Goal: Task Accomplishment & Management: Manage account settings

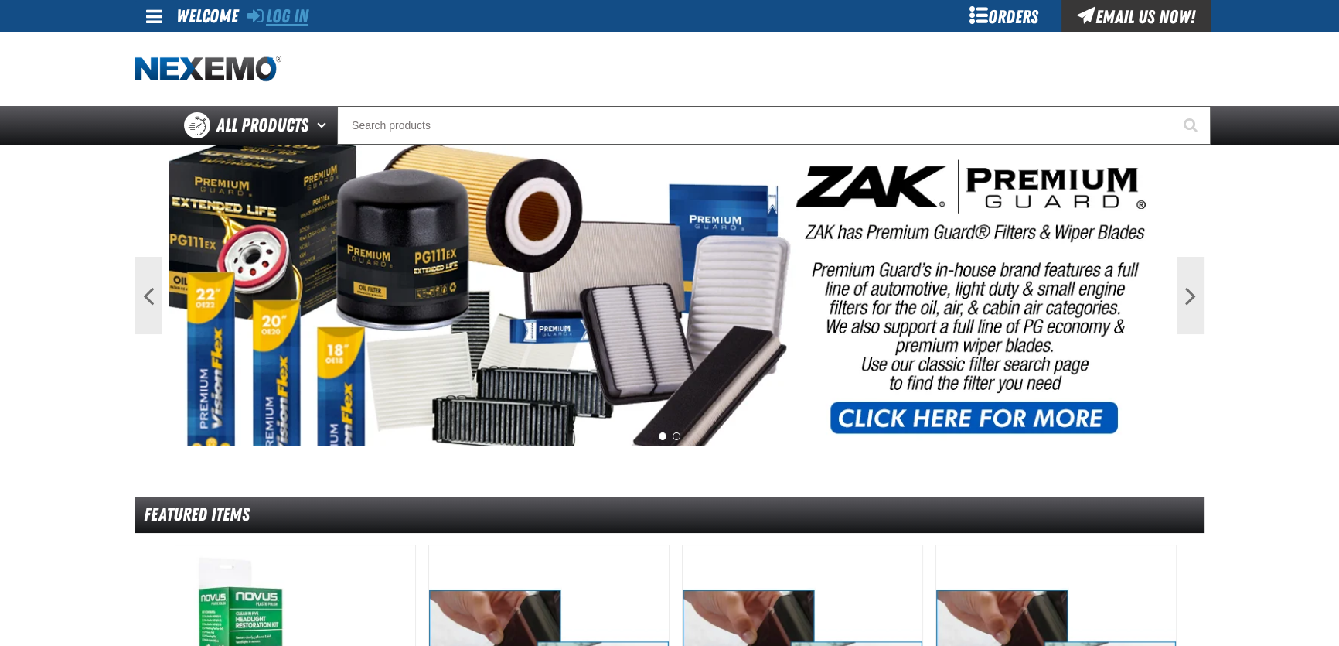
click at [273, 8] on link "Log In" at bounding box center [277, 16] width 61 height 22
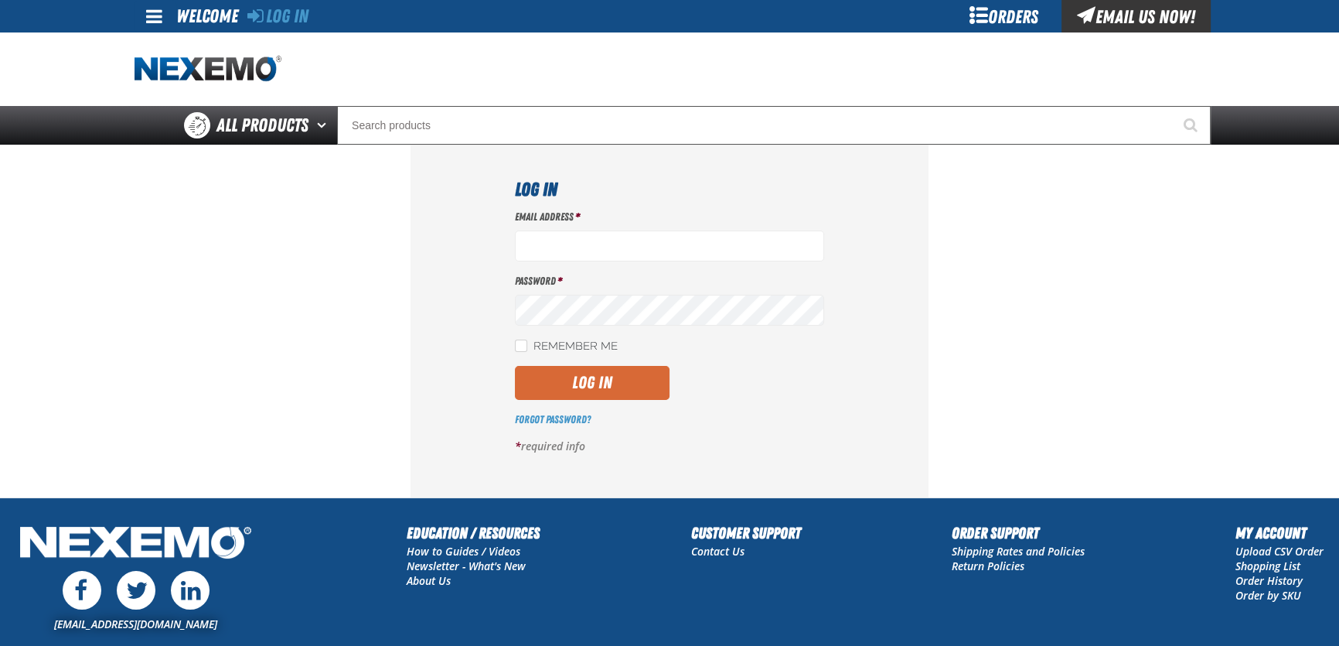
type input "[EMAIL_ADDRESS][DOMAIN_NAME]"
click at [634, 391] on button "Log In" at bounding box center [592, 383] width 155 height 34
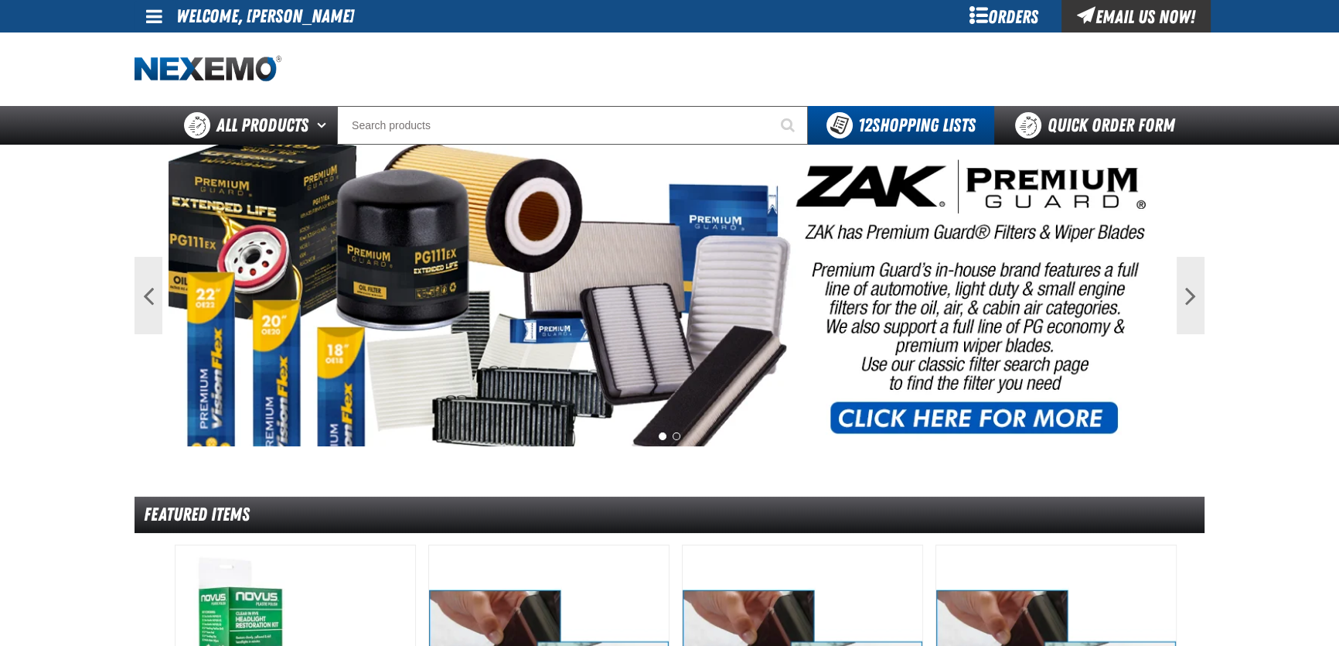
click at [152, 15] on span at bounding box center [154, 16] width 16 height 19
click at [175, 46] on link "My Account My Account" at bounding box center [175, 46] width 69 height 15
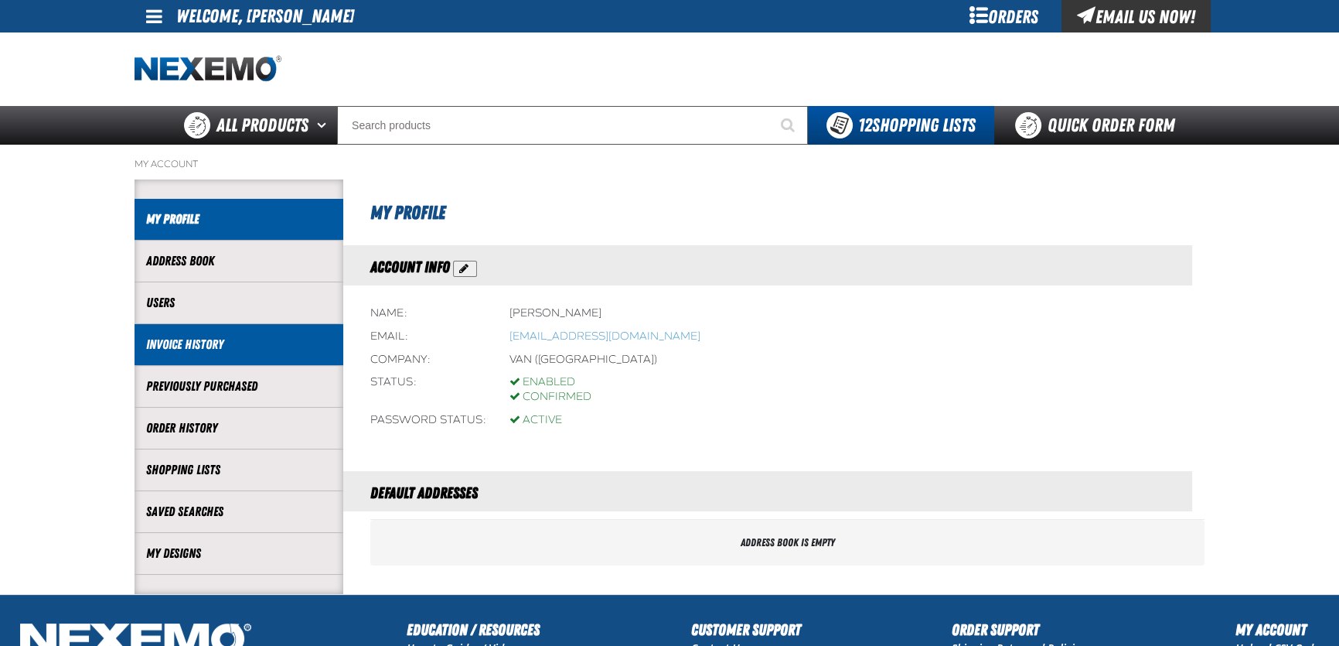
click at [223, 344] on link "Invoice History" at bounding box center [239, 345] width 186 height 18
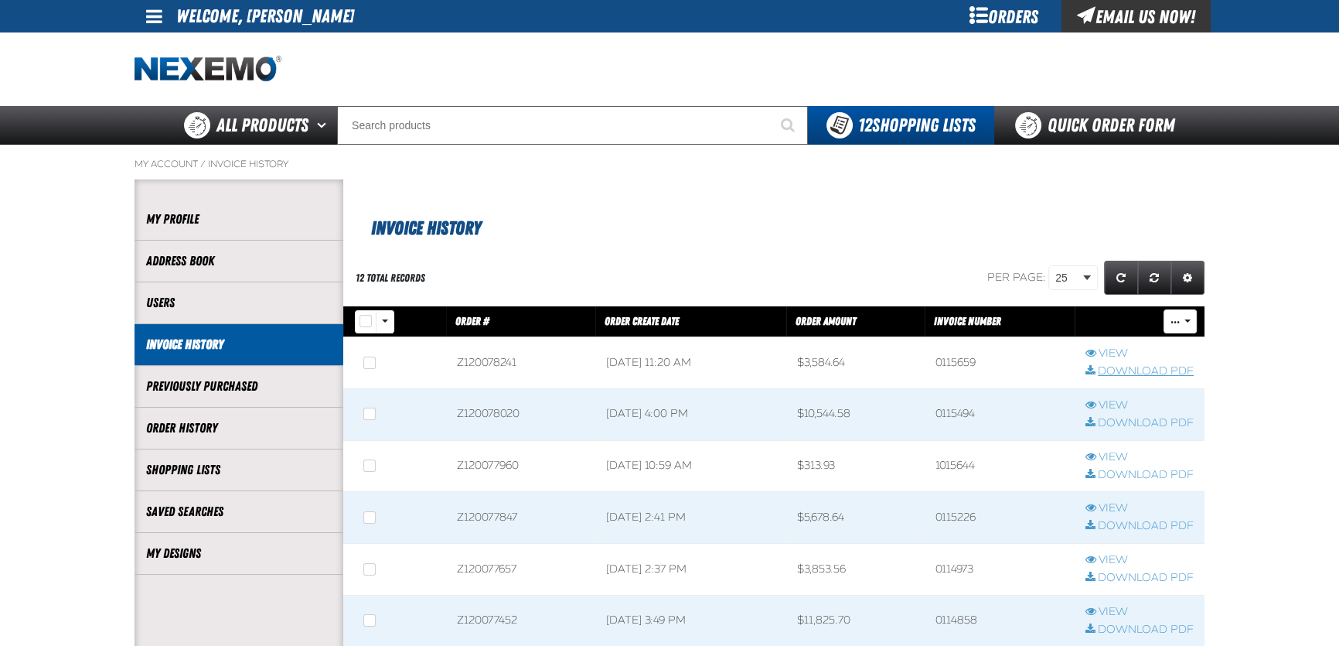
click at [1147, 374] on link "Download PDF" at bounding box center [1140, 371] width 108 height 15
